Goal: Information Seeking & Learning: Compare options

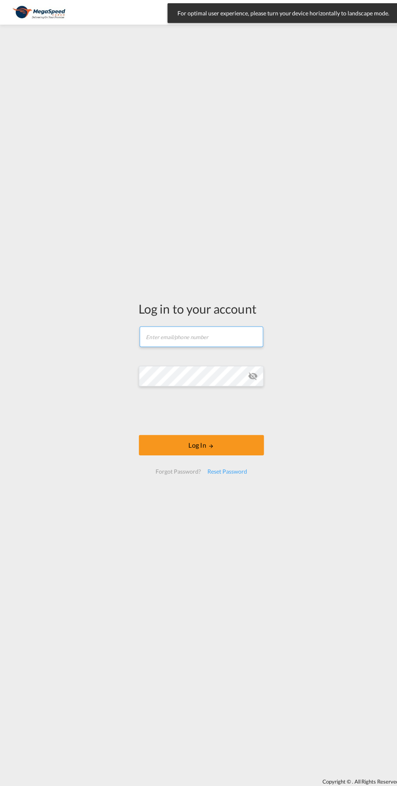
click at [225, 336] on input "text" at bounding box center [199, 332] width 122 height 20
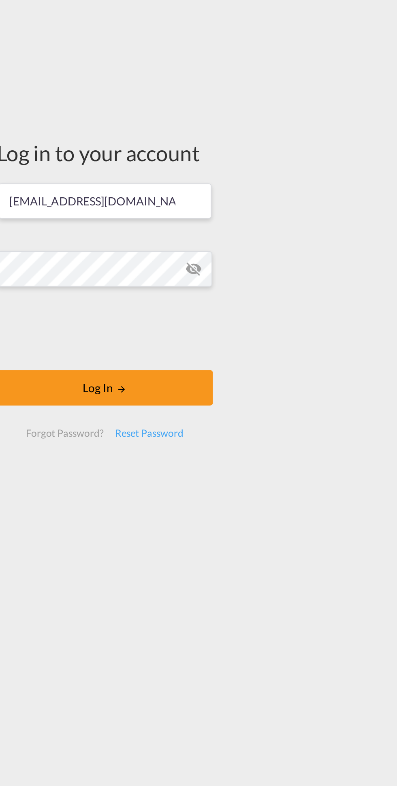
click at [249, 445] on button "Log In" at bounding box center [199, 439] width 124 height 20
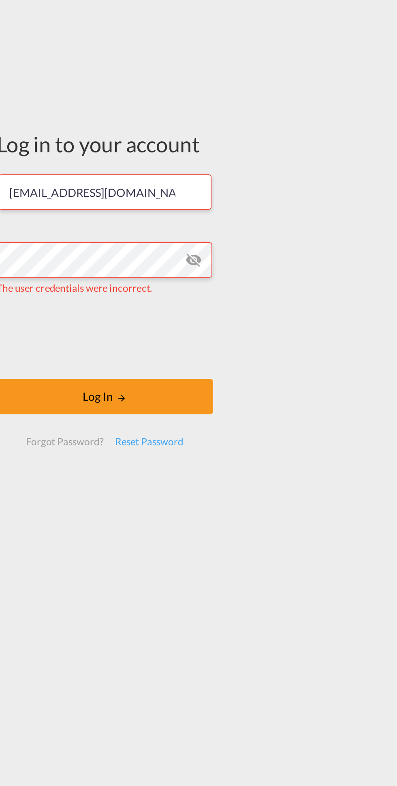
click at [251, 369] on md-icon "icon-eye-off" at bounding box center [250, 366] width 10 height 10
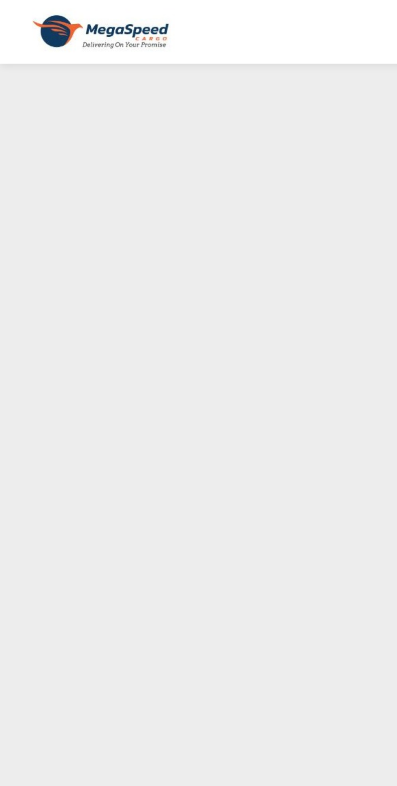
click at [88, 137] on div at bounding box center [198, 393] width 397 height 786
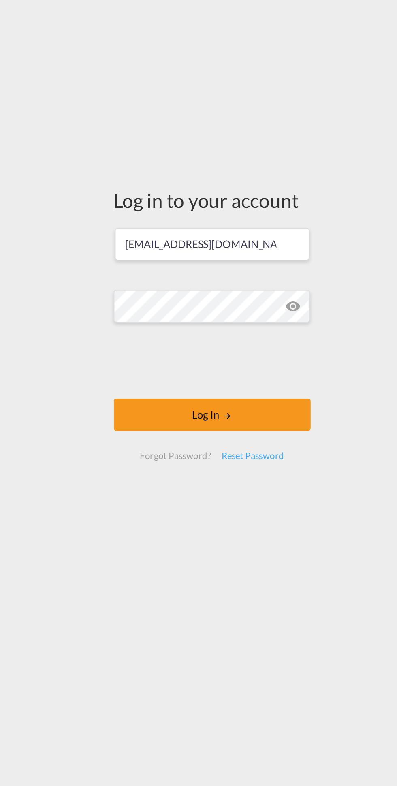
click at [238, 450] on button "Log In" at bounding box center [199, 439] width 124 height 20
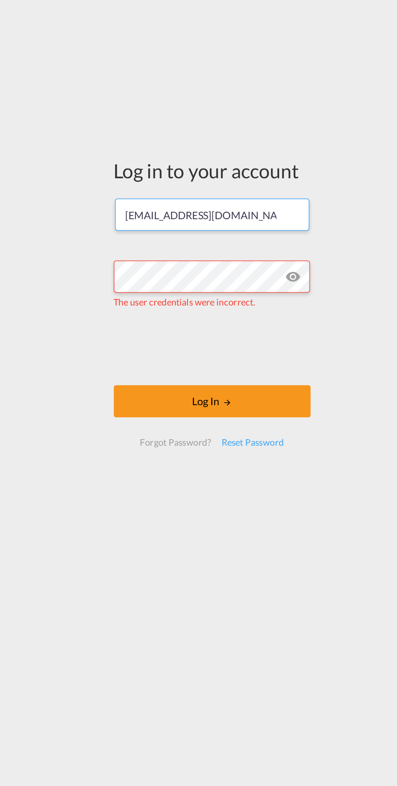
click at [162, 325] on input "[EMAIL_ADDRESS][DOMAIN_NAME]" at bounding box center [199, 327] width 122 height 20
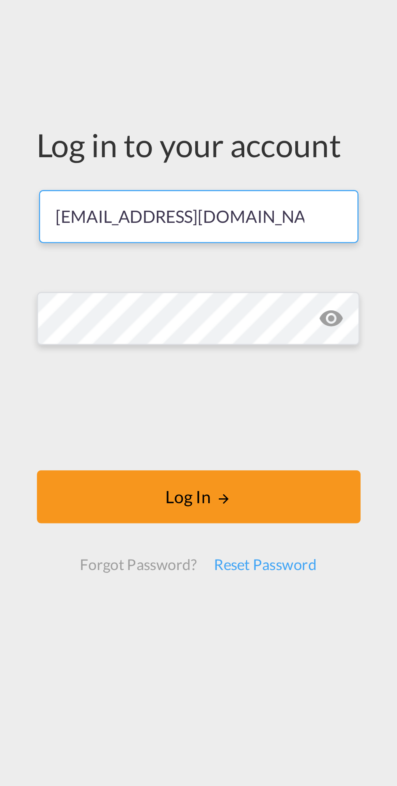
type input "[EMAIL_ADDRESS][DOMAIN_NAME]"
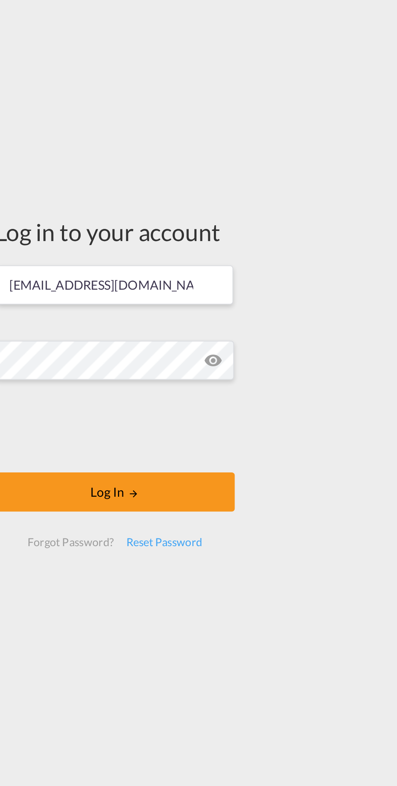
click at [249, 443] on button "Log In" at bounding box center [199, 439] width 124 height 20
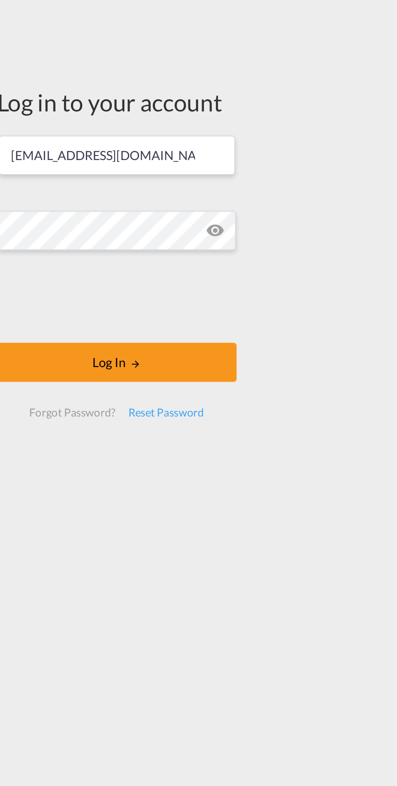
click at [173, 445] on button "Log In" at bounding box center [199, 439] width 124 height 20
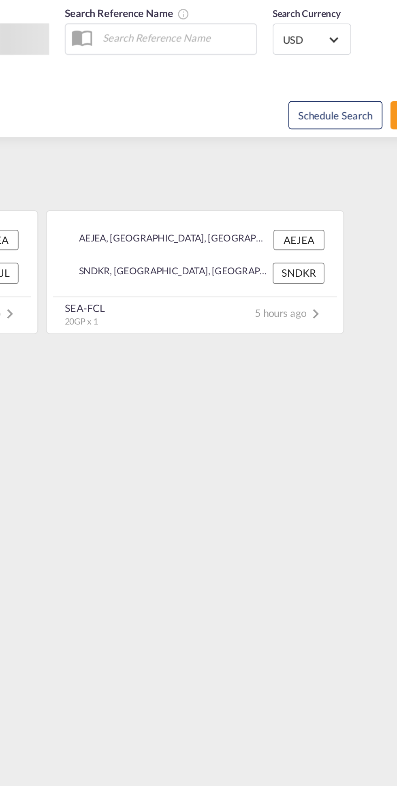
type input "[GEOGRAPHIC_DATA], [GEOGRAPHIC_DATA]"
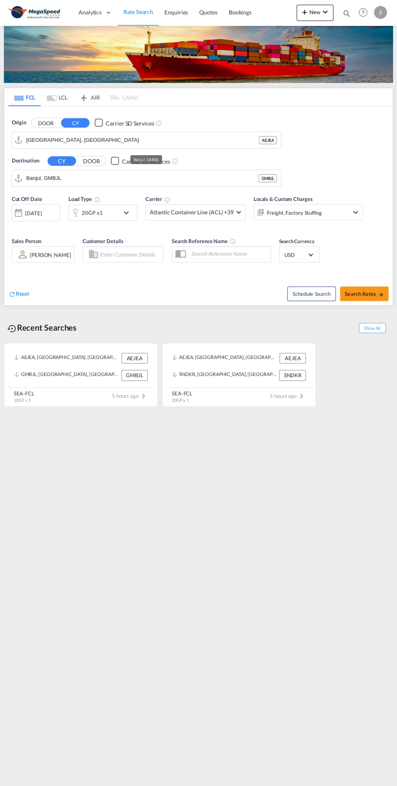
click at [76, 179] on input "Banjul, GMBJL" at bounding box center [142, 178] width 232 height 12
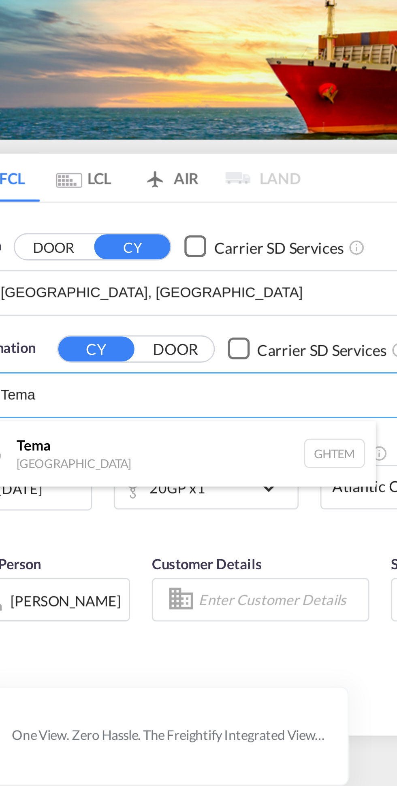
click at [116, 198] on div "Tema [GEOGRAPHIC_DATA] [GEOGRAPHIC_DATA]" at bounding box center [89, 200] width 154 height 24
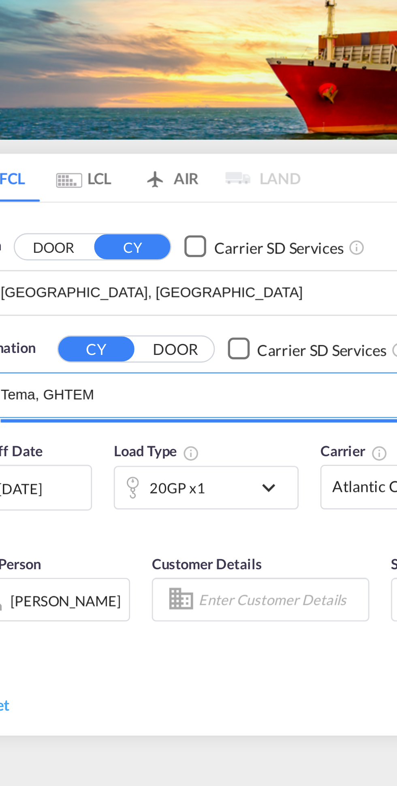
type input "7"
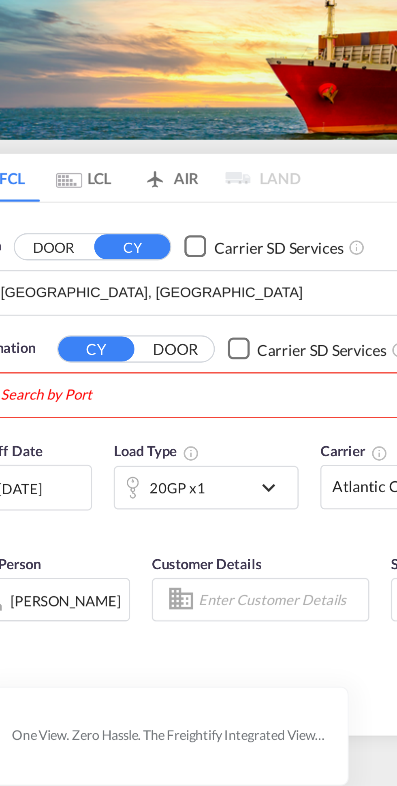
click at [124, 176] on body "Analytics Dashboard Rate Search Enquiries Quotes Bookings" at bounding box center [198, 393] width 397 height 786
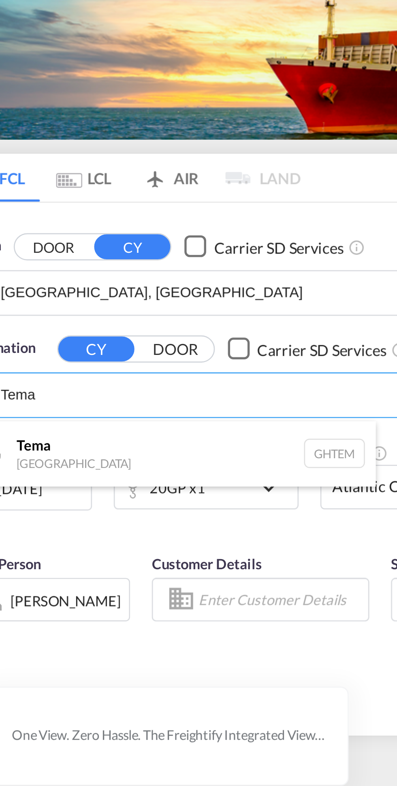
click at [107, 198] on div "Tema [GEOGRAPHIC_DATA] [GEOGRAPHIC_DATA]" at bounding box center [89, 200] width 154 height 24
type input "Tema, GHTEM"
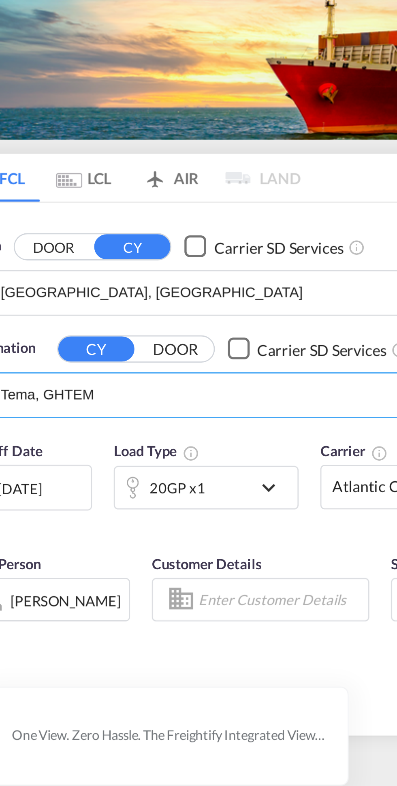
click at [124, 212] on md-icon "icon-chevron-down" at bounding box center [128, 213] width 14 height 10
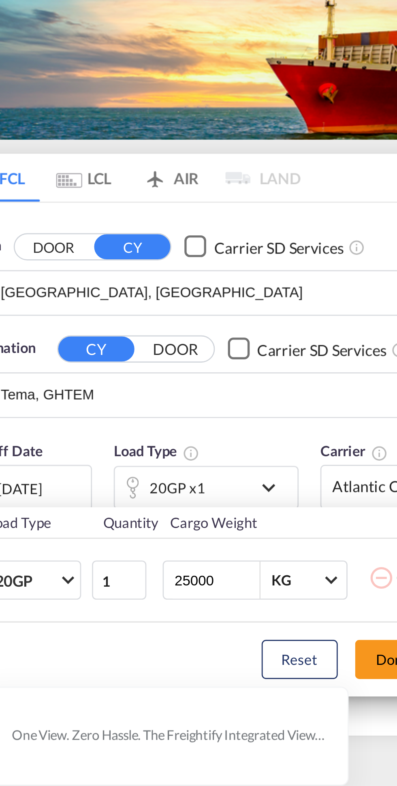
click at [51, 246] on span "Choose: \a20GP" at bounding box center [51, 246] width 4 height 4
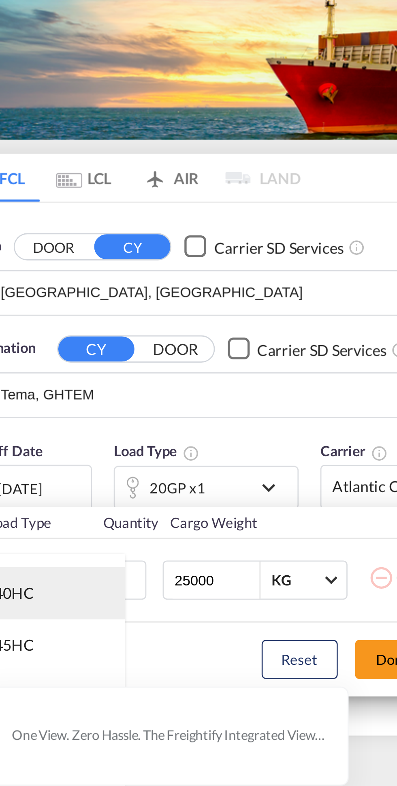
click at [52, 250] on md-option "40HC" at bounding box center [44, 251] width 55 height 19
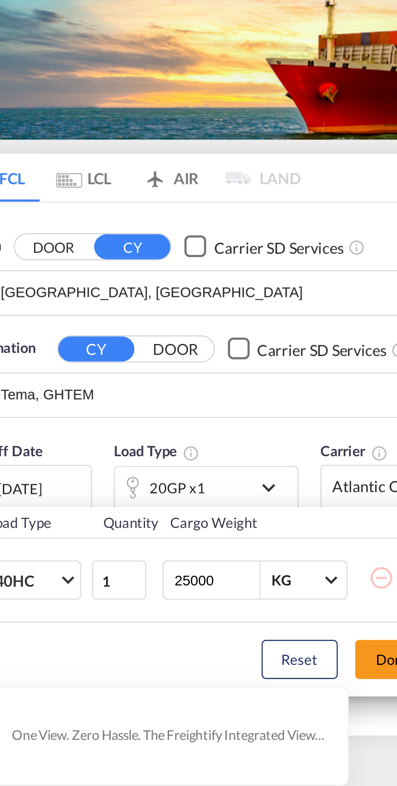
click at [165, 279] on button "Done" at bounding box center [172, 277] width 28 height 15
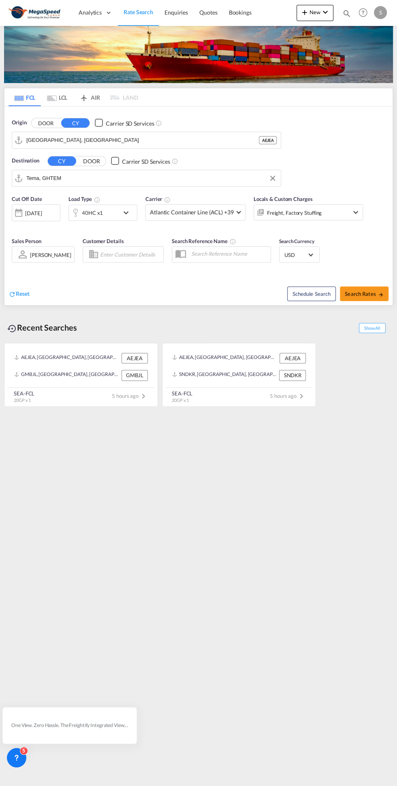
click at [364, 293] on span "Search Rates" at bounding box center [364, 294] width 39 height 6
type input "AEJEA to GHTEM / [DATE]"
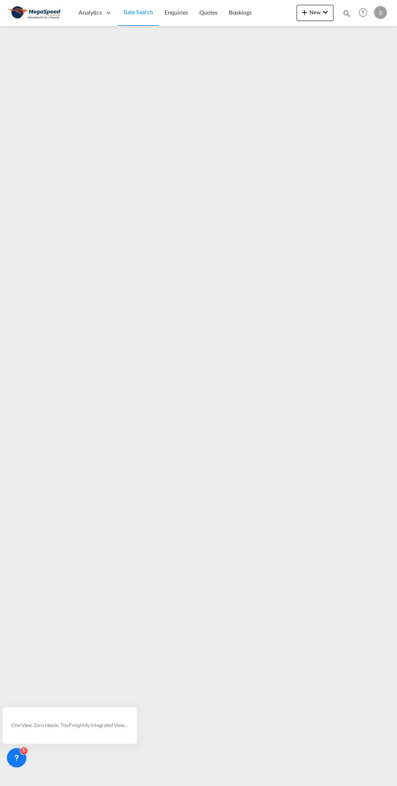
click at [0, 0] on icon at bounding box center [0, 0] width 0 height 0
